Goal: Transaction & Acquisition: Download file/media

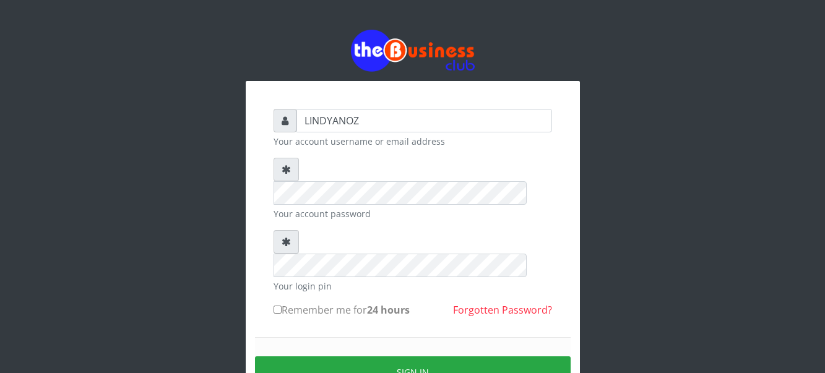
type input "LINDYANOZ"
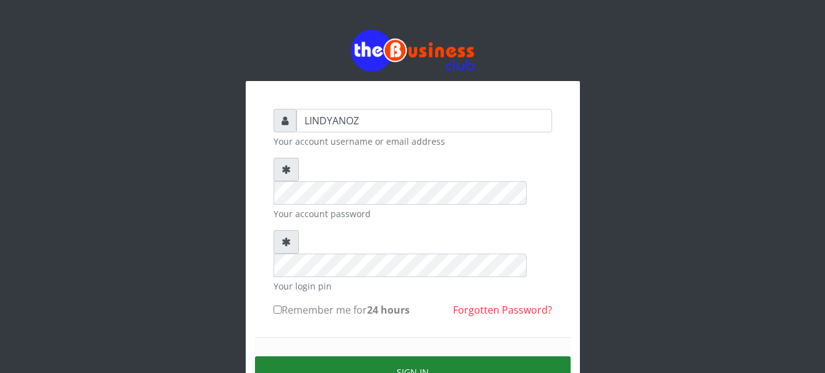
click at [342, 357] on button "Sign in" at bounding box center [413, 373] width 316 height 32
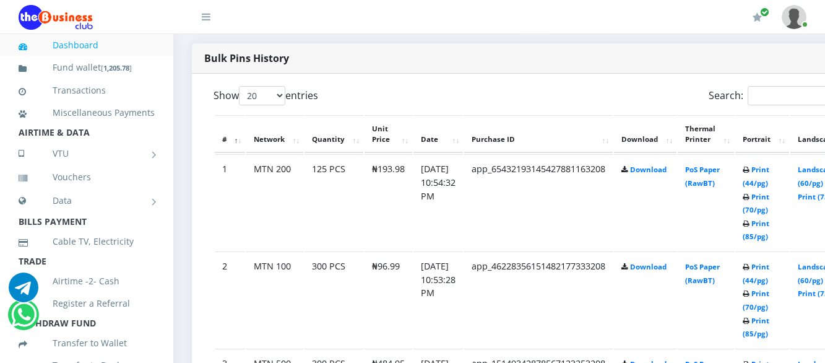
scroll to position [649, 0]
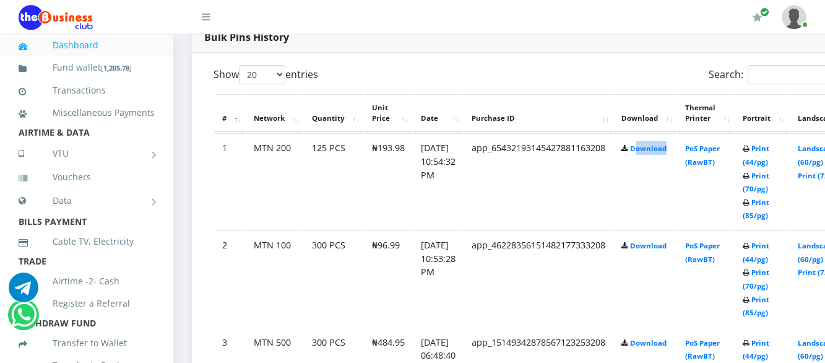
drag, startPoint x: 695, startPoint y: 173, endPoint x: 655, endPoint y: 175, distance: 40.3
click at [655, 175] on td "Download" at bounding box center [645, 181] width 63 height 96
click at [820, 165] on link "Landscape (60/pg)" at bounding box center [817, 155] width 38 height 23
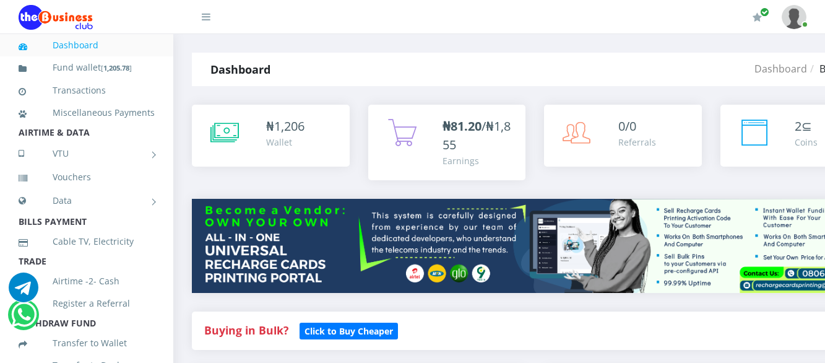
scroll to position [648, 0]
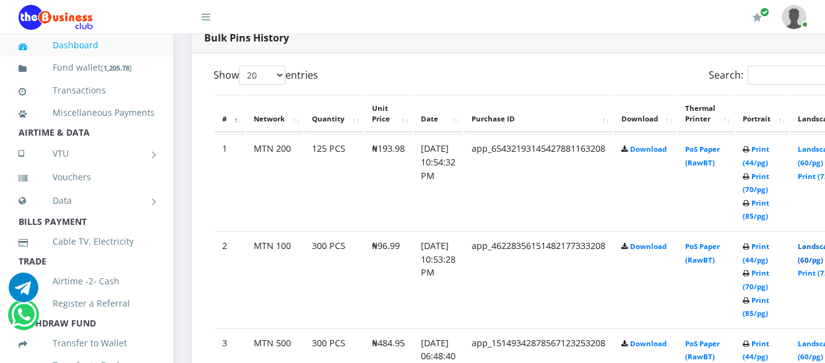
click at [820, 262] on link "Landscape (60/pg)" at bounding box center [817, 252] width 38 height 23
